Goal: Task Accomplishment & Management: Manage account settings

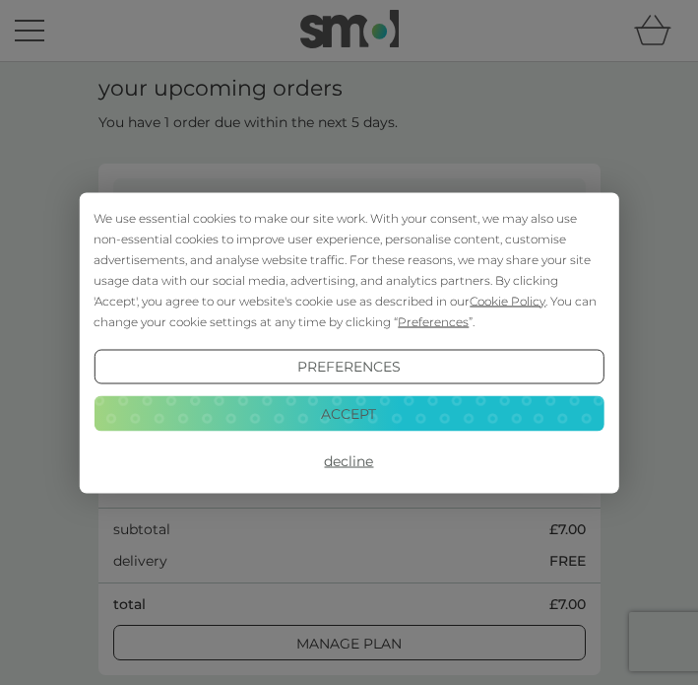
click at [296, 417] on button "Accept" at bounding box center [349, 413] width 510 height 35
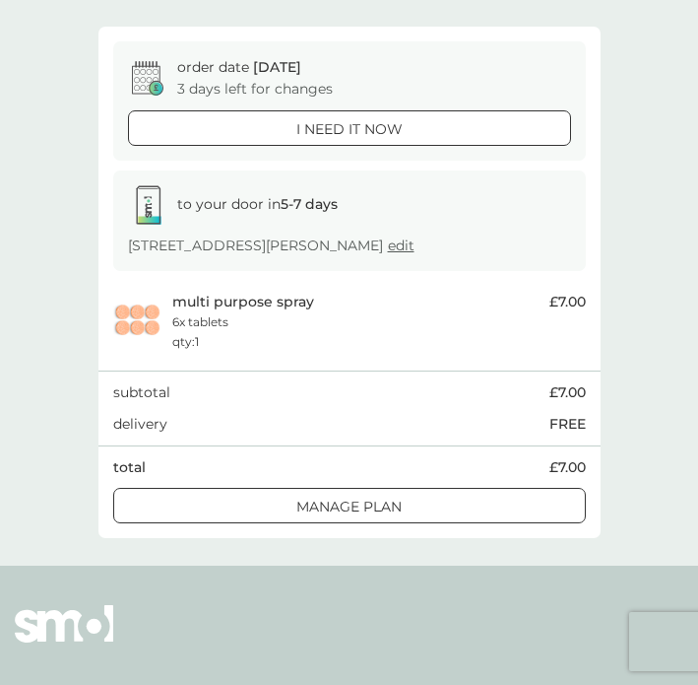
click at [280, 496] on div "Manage plan" at bounding box center [349, 507] width 471 height 22
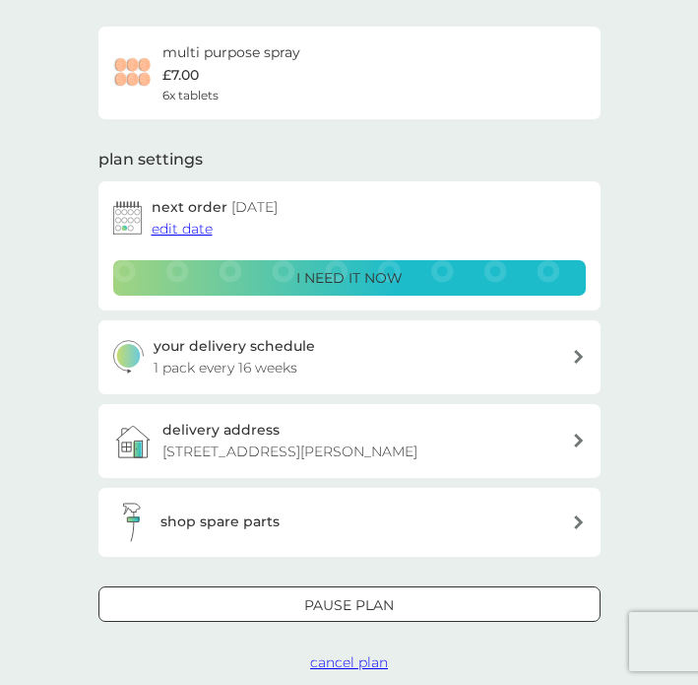
click at [189, 223] on span "edit date" at bounding box center [182, 229] width 61 height 18
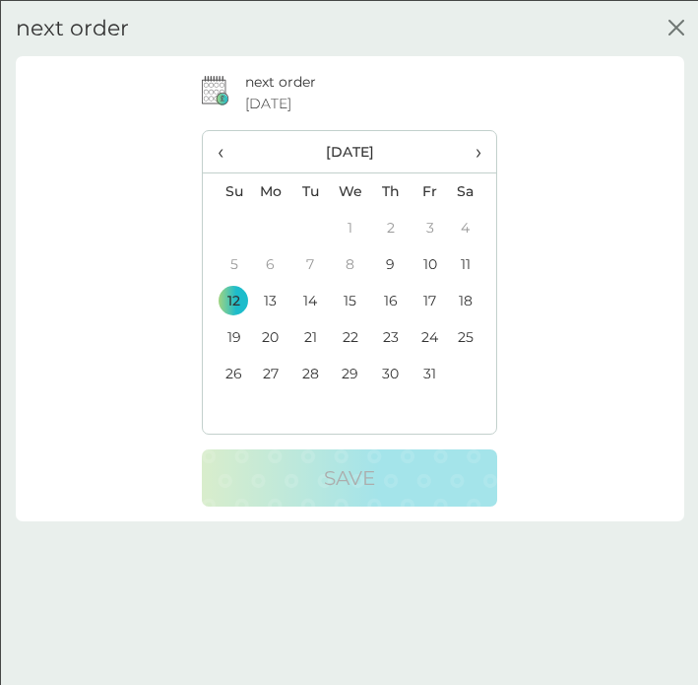
click at [473, 149] on span "›" at bounding box center [472, 150] width 17 height 41
click at [233, 307] on td "14" at bounding box center [226, 300] width 47 height 36
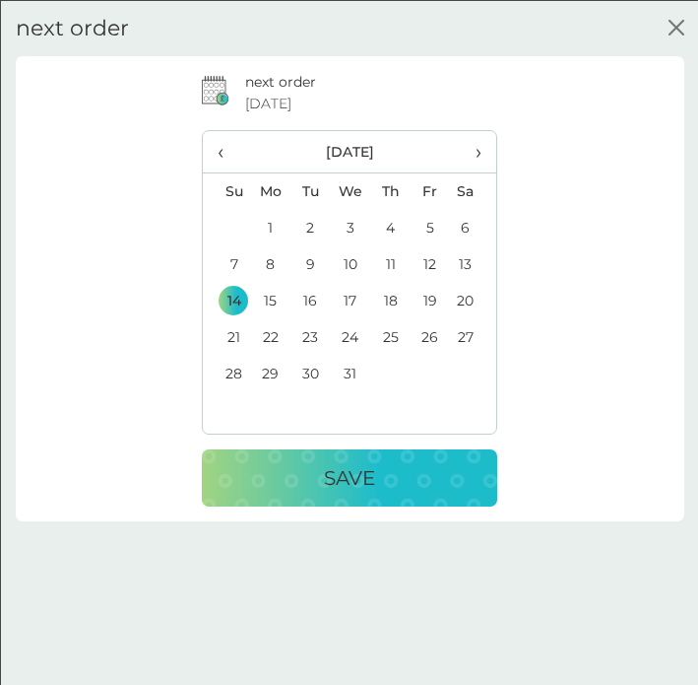
click at [282, 500] on button "Save" at bounding box center [350, 476] width 296 height 57
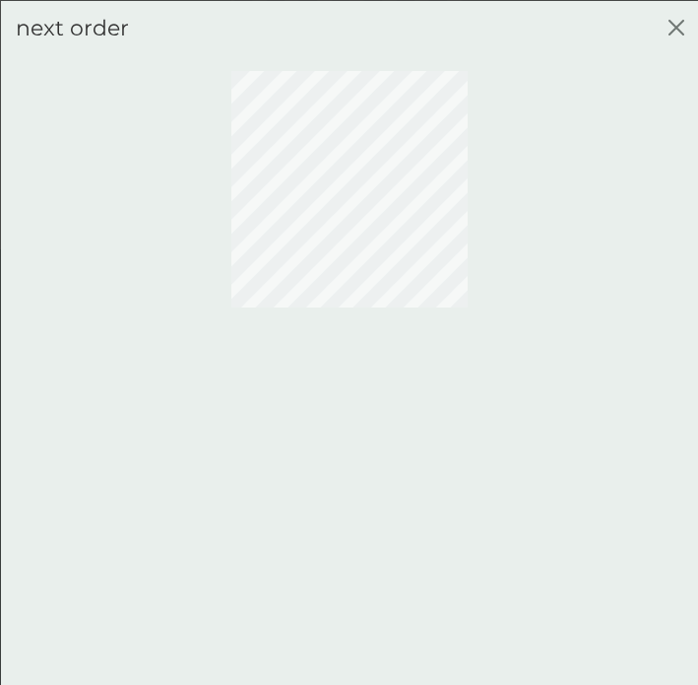
click at [672, 25] on icon "close" at bounding box center [676, 27] width 16 height 16
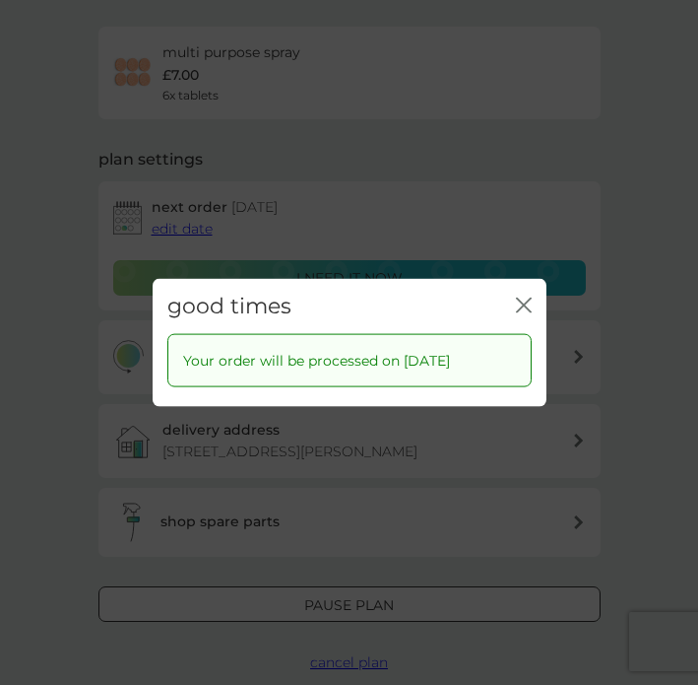
click at [531, 283] on div "good times close" at bounding box center [350, 305] width 394 height 55
click at [536, 287] on div "good times close" at bounding box center [350, 305] width 394 height 55
click at [519, 309] on icon "close" at bounding box center [520, 305] width 7 height 14
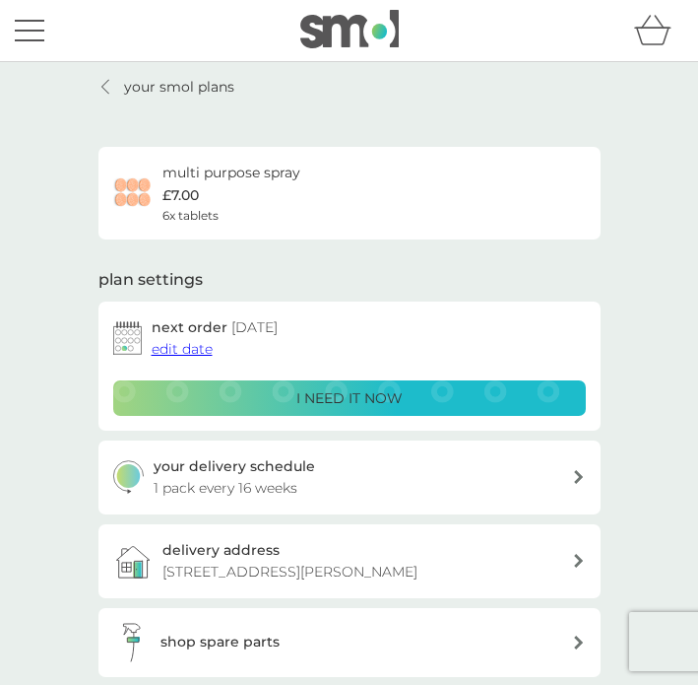
click at [127, 83] on p "your smol plans" at bounding box center [179, 87] width 110 height 22
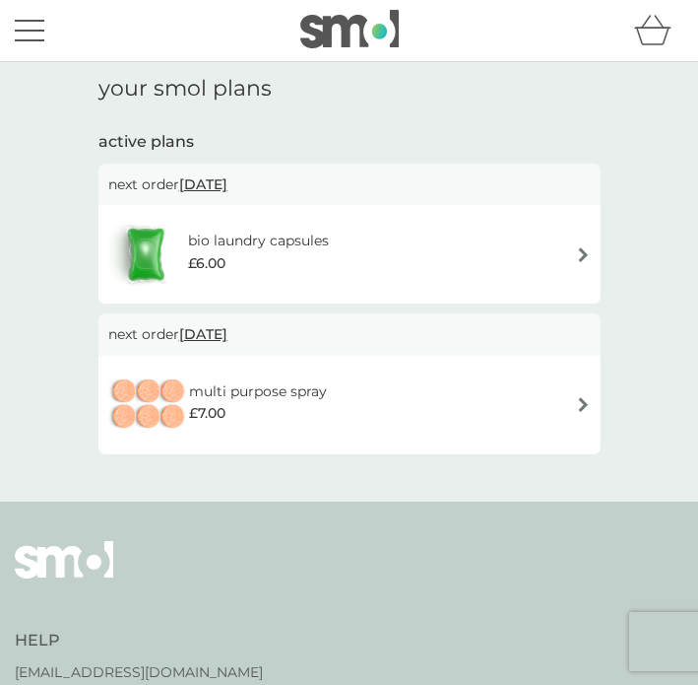
click at [127, 83] on h1 "your smol plans" at bounding box center [350, 89] width 502 height 26
click at [36, 49] on div at bounding box center [349, 30] width 679 height 40
click at [36, 32] on div "menu" at bounding box center [30, 31] width 30 height 3
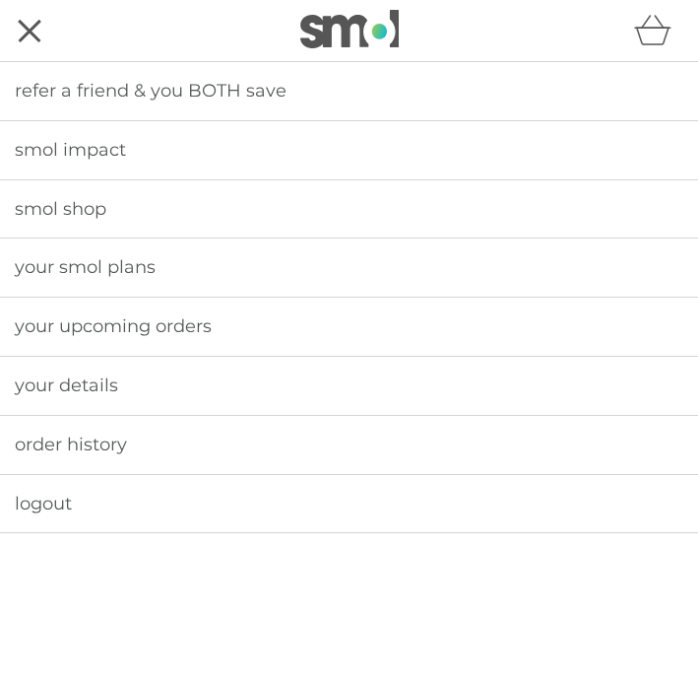
click at [109, 214] on link "smol shop" at bounding box center [349, 209] width 698 height 58
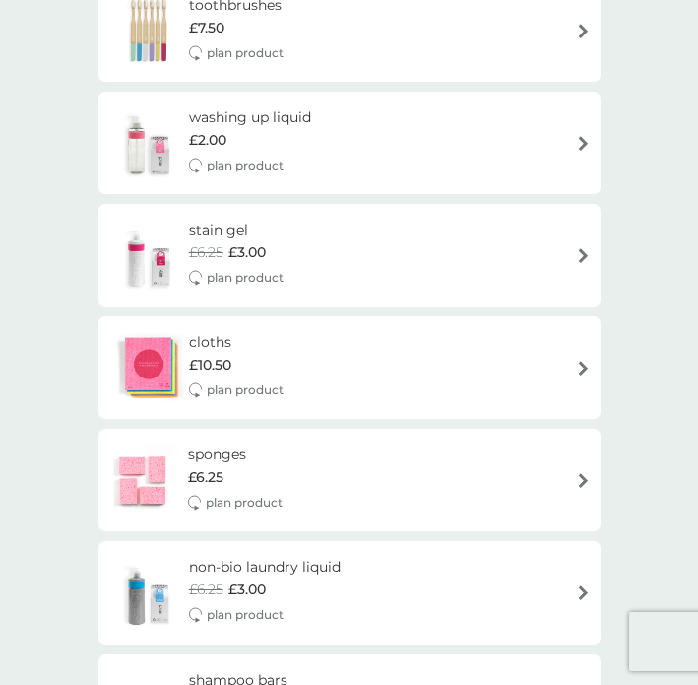
scroll to position [1773, 0]
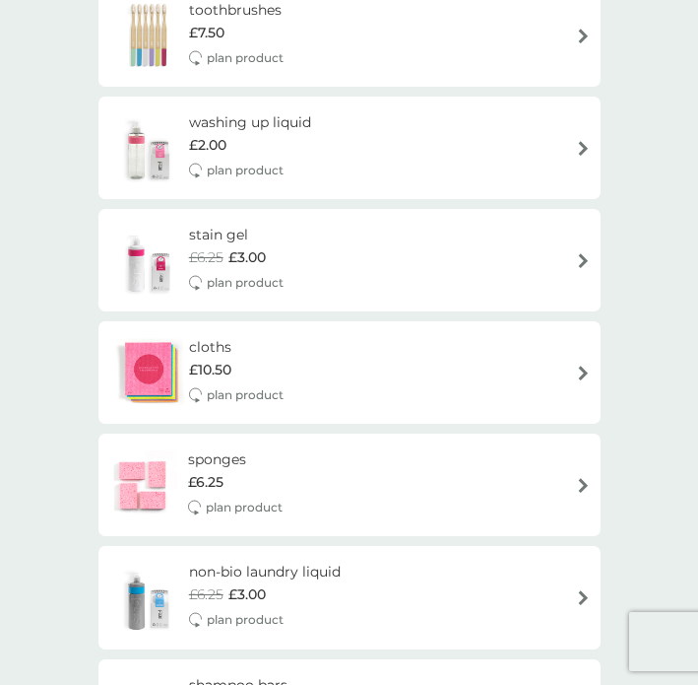
click at [453, 228] on div "stain gel £6.25 £3.00 plan product" at bounding box center [349, 260] width 483 height 73
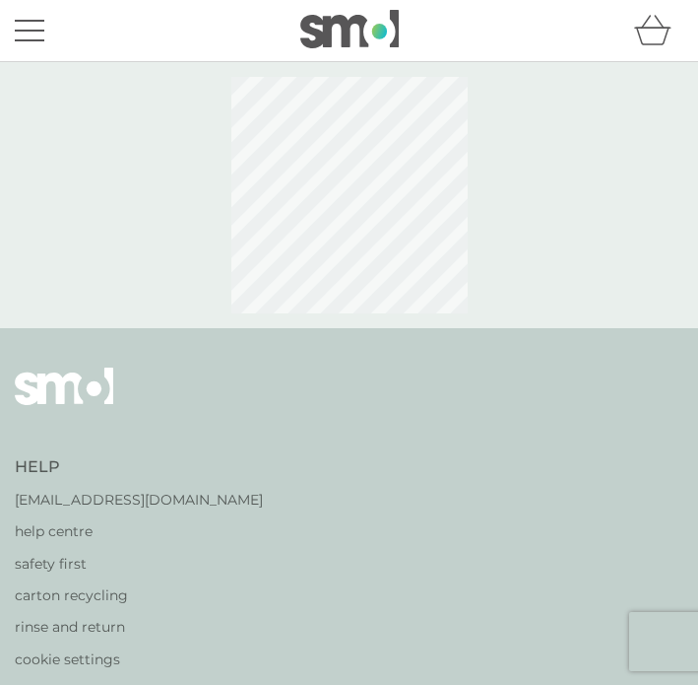
select select "182"
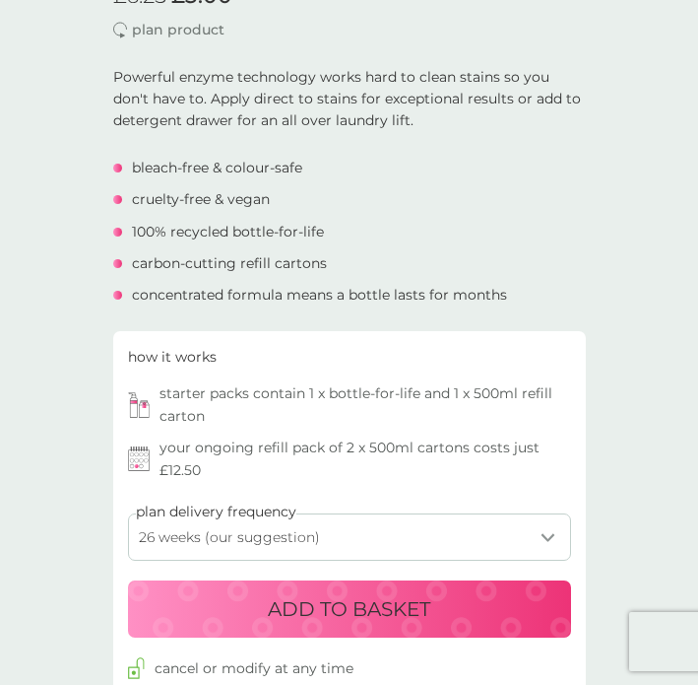
scroll to position [497, 0]
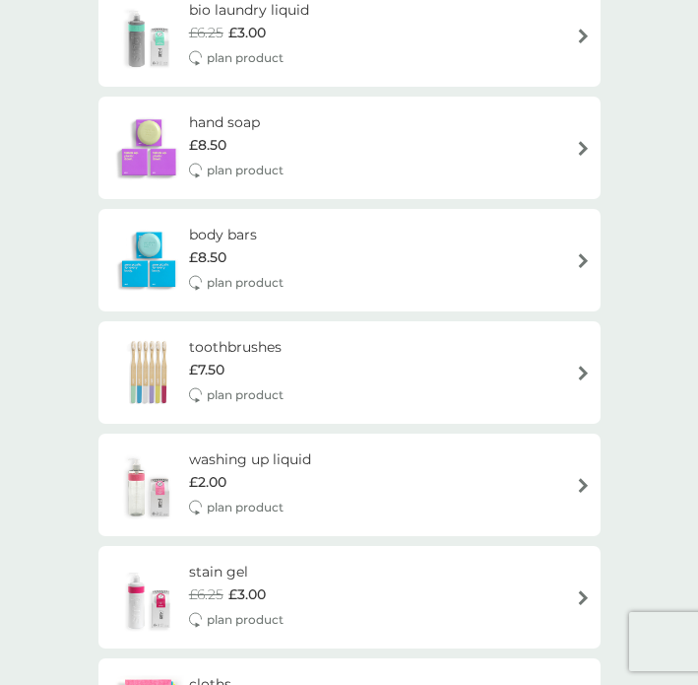
scroll to position [1405, 0]
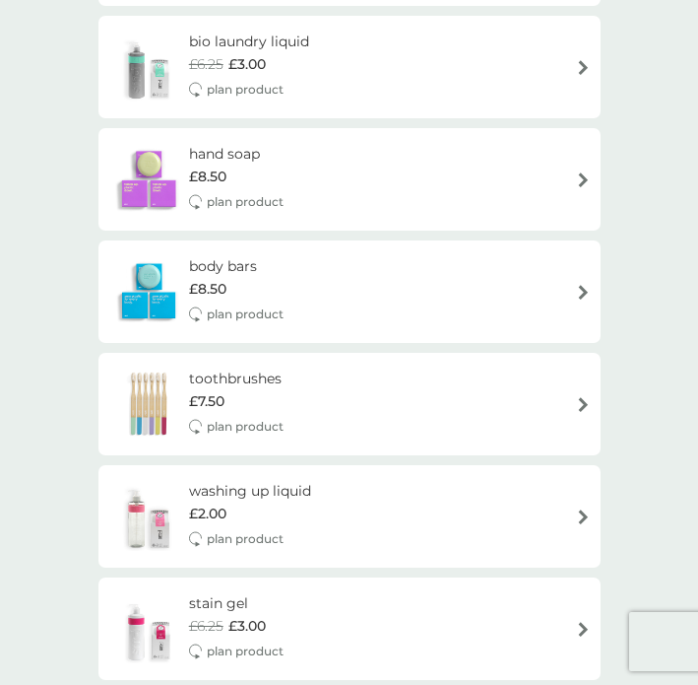
click at [288, 263] on div "body bars £8.50 plan product" at bounding box center [246, 291] width 114 height 73
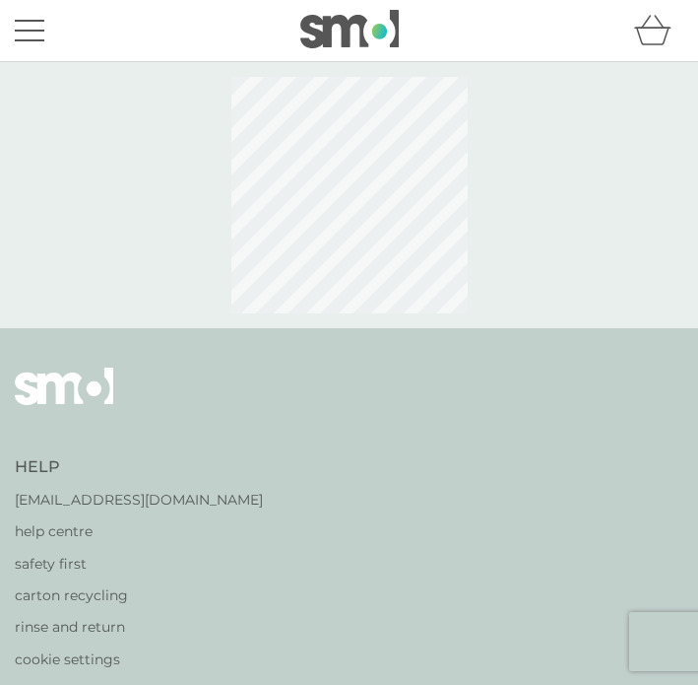
select select "91"
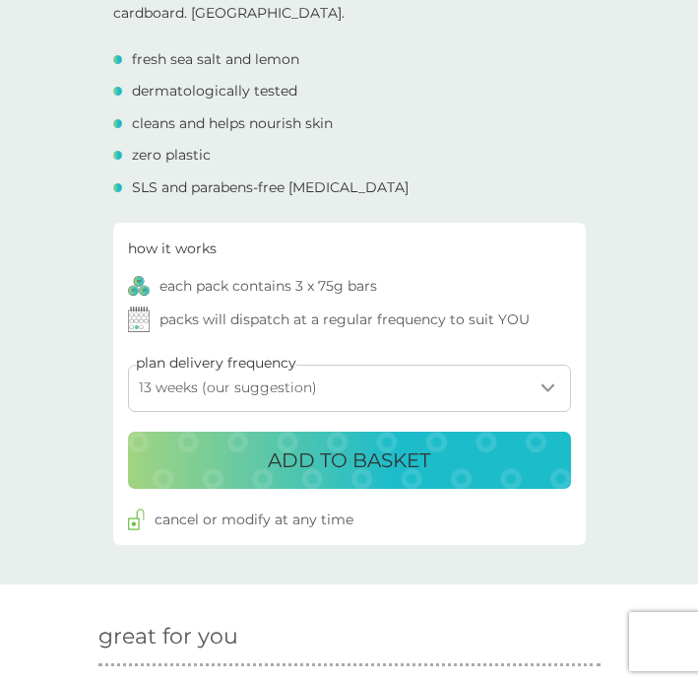
scroll to position [683, 0]
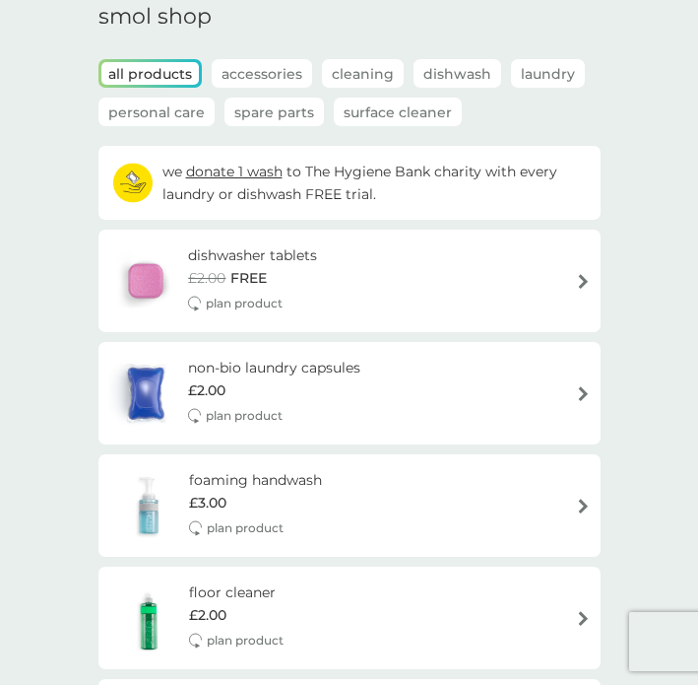
scroll to position [66, 0]
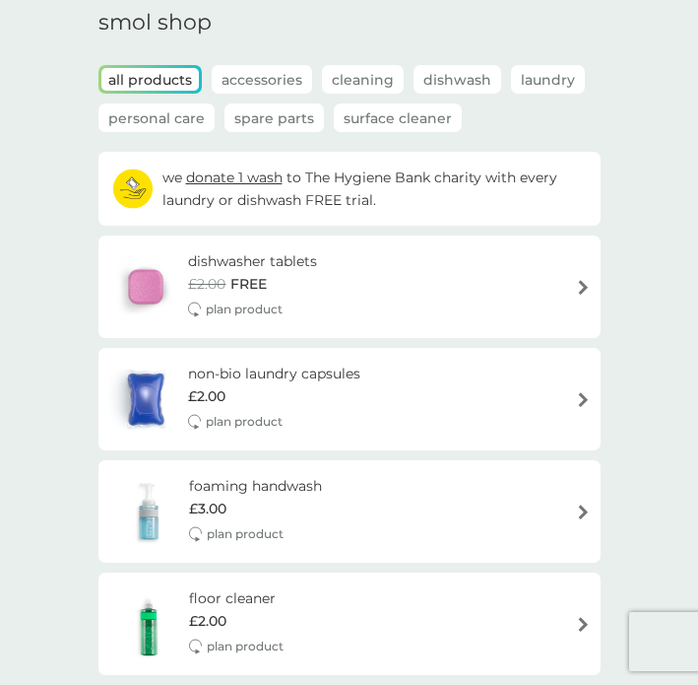
click at [393, 286] on div "dishwasher tablets £2.00 FREE plan product" at bounding box center [349, 286] width 483 height 73
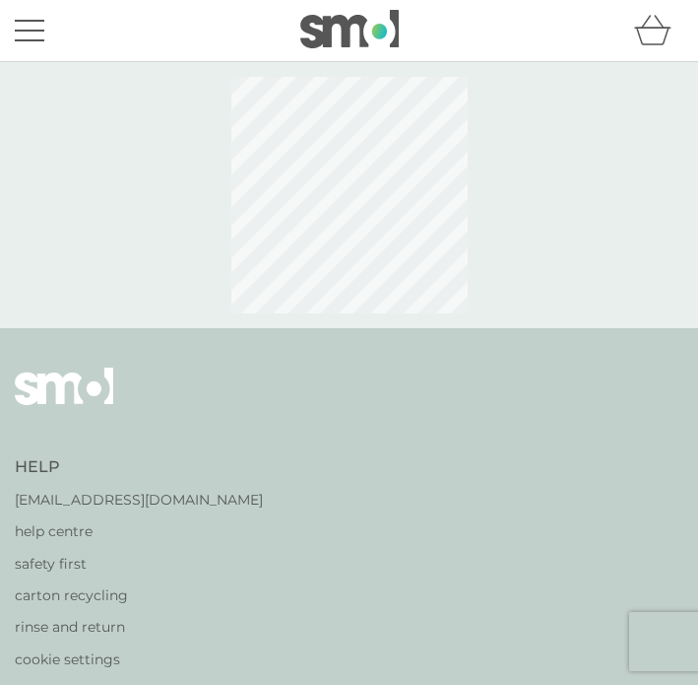
select select "42"
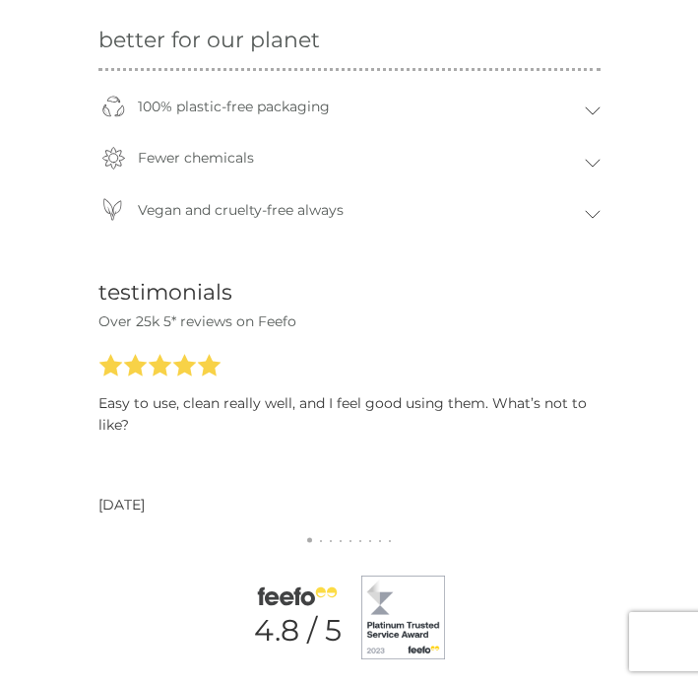
scroll to position [1569, 0]
